Goal: Task Accomplishment & Management: Manage account settings

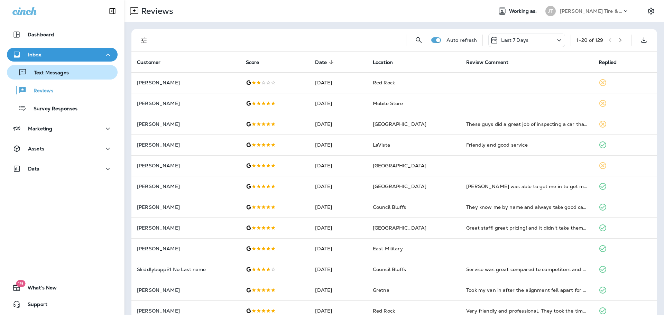
click at [59, 76] on div "Text Messages" at bounding box center [39, 72] width 59 height 10
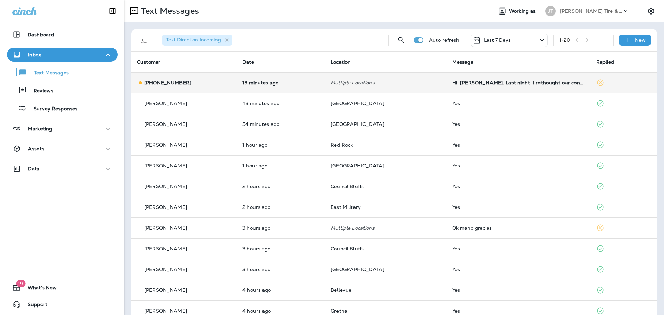
click at [470, 90] on td "Hi, [PERSON_NAME]. Last night, I rethought our conversation [DATE] and realized…" at bounding box center [519, 82] width 144 height 21
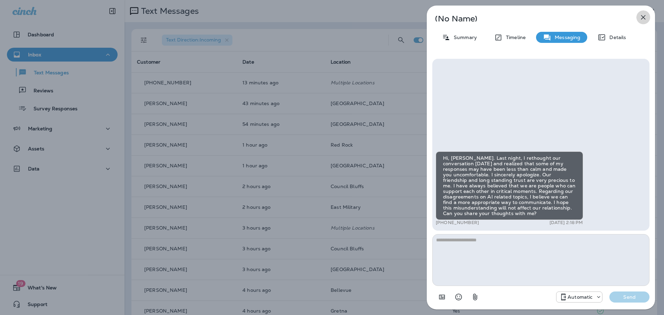
click at [644, 16] on icon "button" at bounding box center [643, 17] width 8 height 8
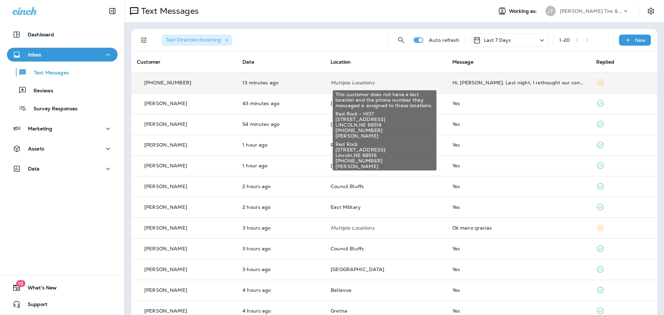
click at [357, 81] on p "Multiple Locations" at bounding box center [385, 83] width 111 height 6
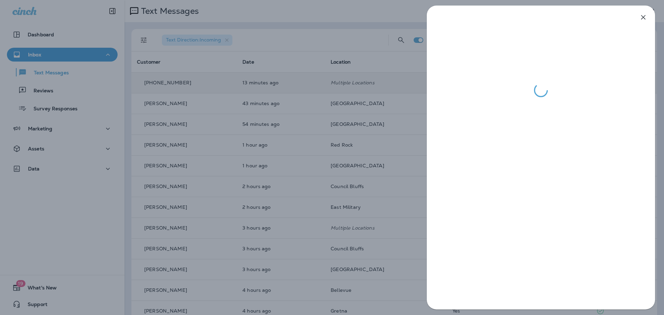
click at [363, 83] on div at bounding box center [332, 157] width 664 height 315
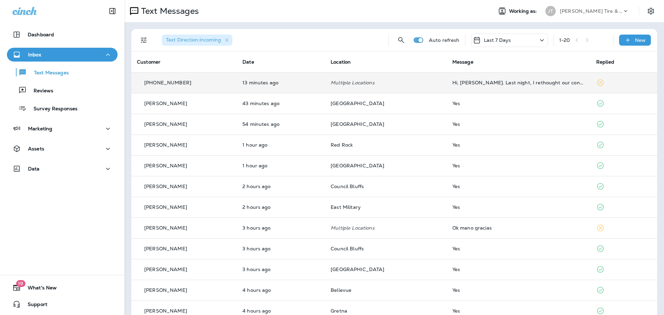
click at [364, 82] on p "Multiple Locations" at bounding box center [385, 83] width 111 height 6
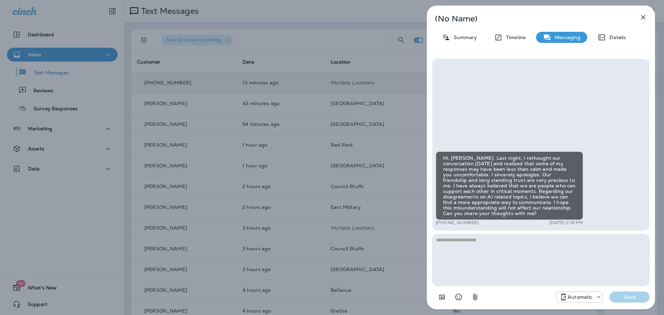
click at [396, 67] on div "(No Name) Summary Timeline Messaging Details Hi, [PERSON_NAME]. Last night, I r…" at bounding box center [332, 157] width 664 height 315
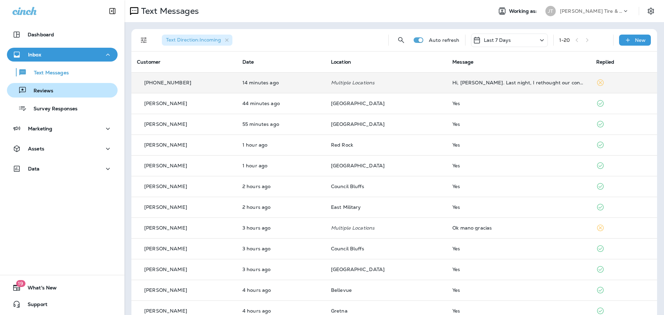
click at [61, 96] on button "Reviews" at bounding box center [62, 90] width 111 height 15
